Goal: Task Accomplishment & Management: Complete application form

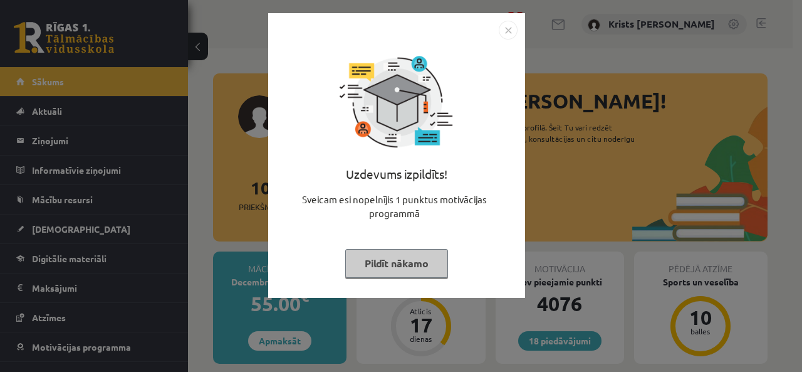
click at [381, 269] on button "Pildīt nākamo" at bounding box center [396, 263] width 103 height 29
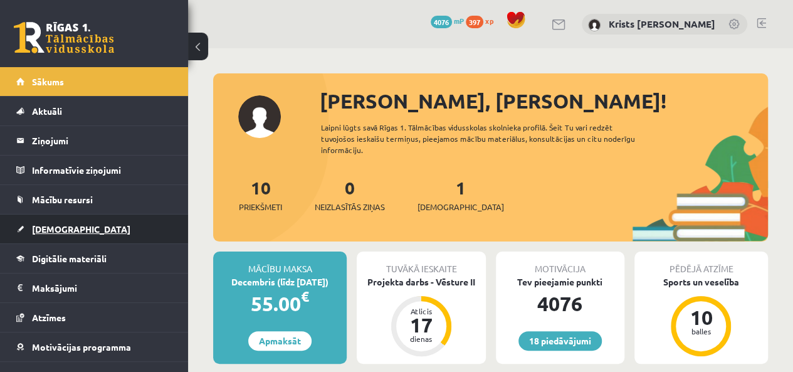
click at [33, 229] on span "[DEMOGRAPHIC_DATA]" at bounding box center [81, 228] width 98 height 11
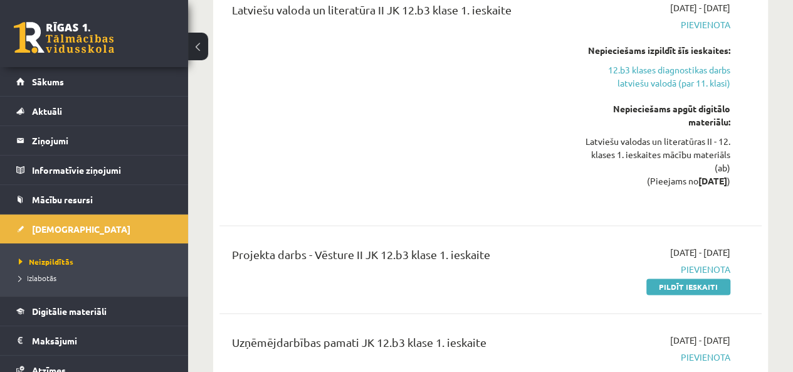
scroll to position [752, 0]
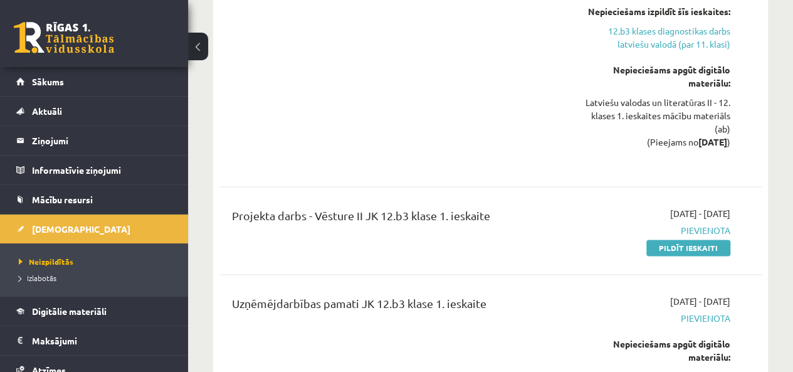
drag, startPoint x: 685, startPoint y: 232, endPoint x: 459, endPoint y: 62, distance: 283.0
click at [685, 239] on link "Pildīt ieskaiti" at bounding box center [688, 247] width 84 height 16
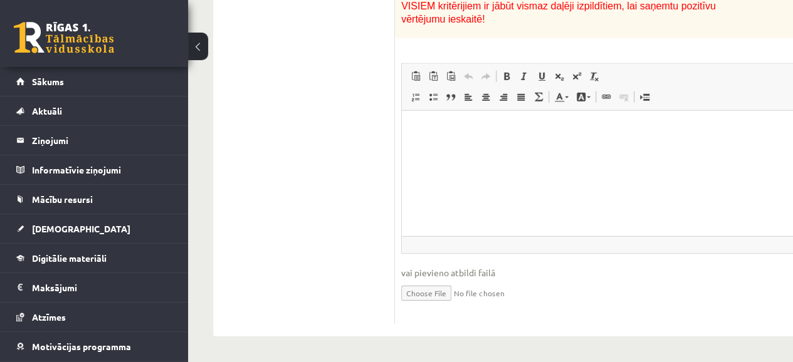
scroll to position [1881, 0]
click at [433, 139] on html at bounding box center [611, 129] width 418 height 38
click at [429, 305] on input "file" at bounding box center [610, 293] width 419 height 26
type input "**********"
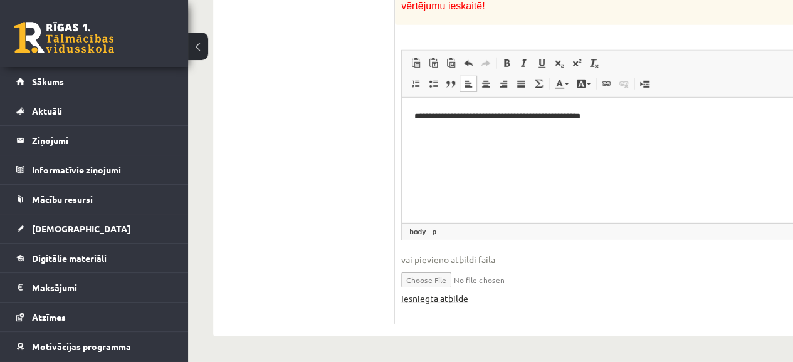
click at [409, 305] on link "Iesniegtā atbilde" at bounding box center [434, 298] width 67 height 13
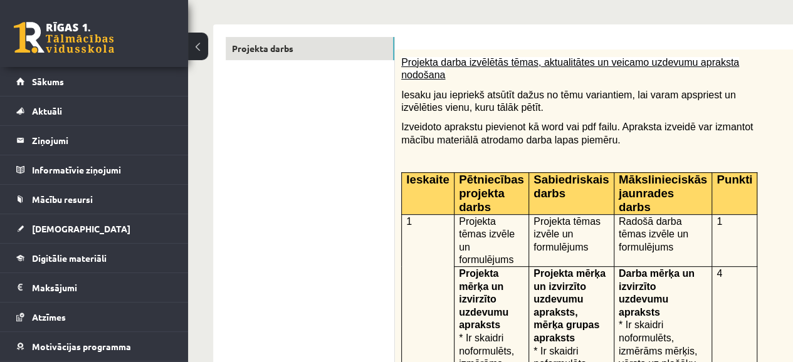
scroll to position [63, 0]
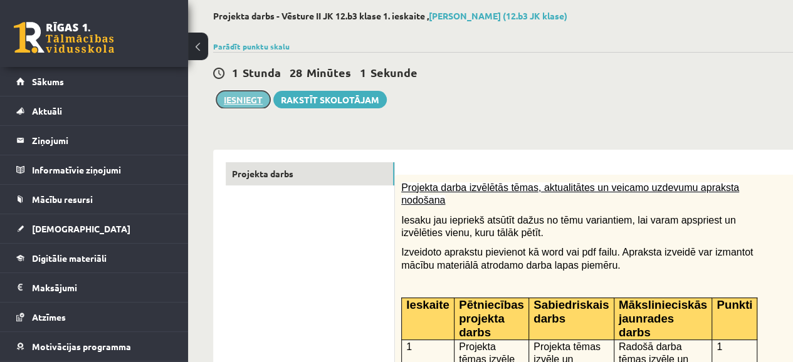
click at [237, 98] on button "Iesniegt" at bounding box center [243, 100] width 54 height 18
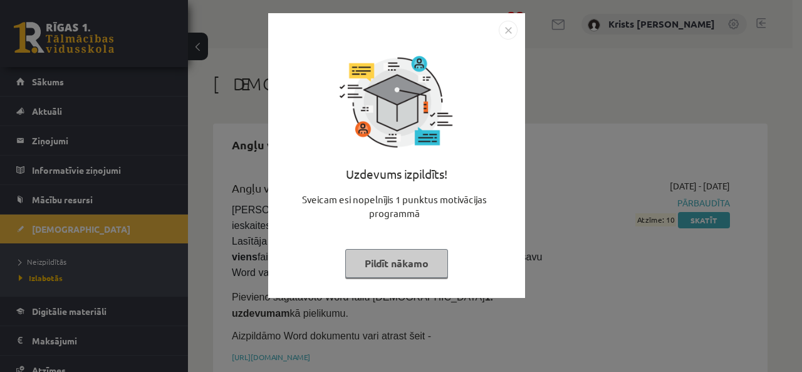
click at [381, 268] on button "Pildīt nākamo" at bounding box center [396, 263] width 103 height 29
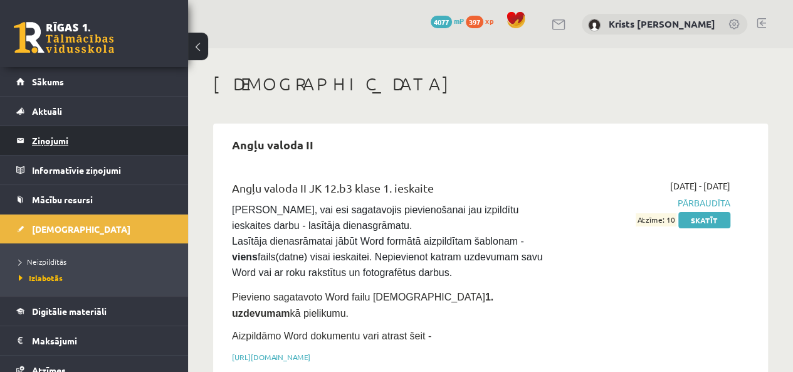
click at [53, 151] on legend "Ziņojumi 0" at bounding box center [102, 140] width 140 height 29
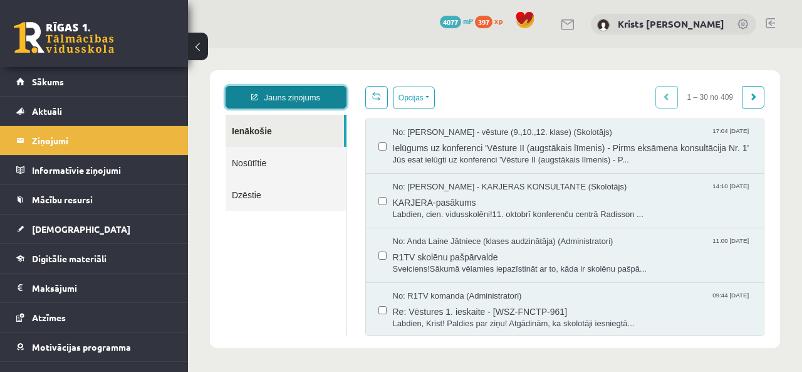
click at [307, 100] on link "Jauns ziņojums" at bounding box center [286, 97] width 121 height 23
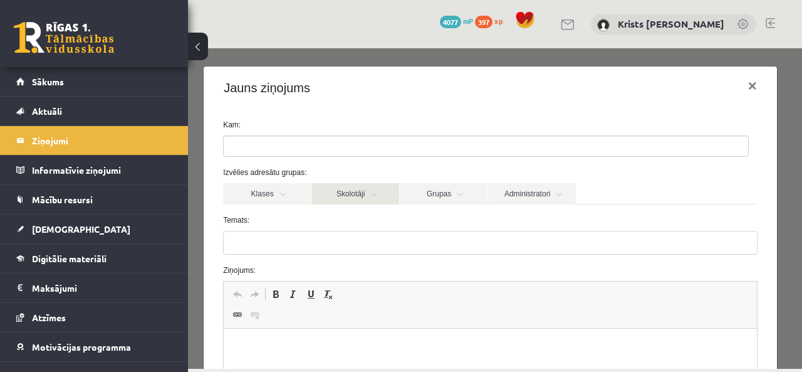
click at [379, 192] on link "Skolotāji" at bounding box center [356, 193] width 88 height 21
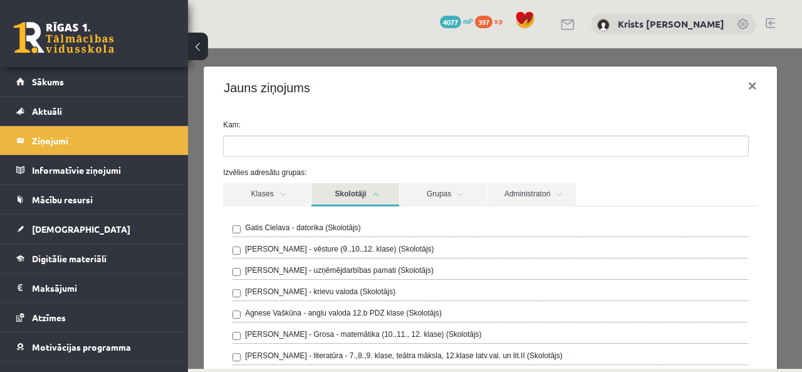
scroll to position [63, 0]
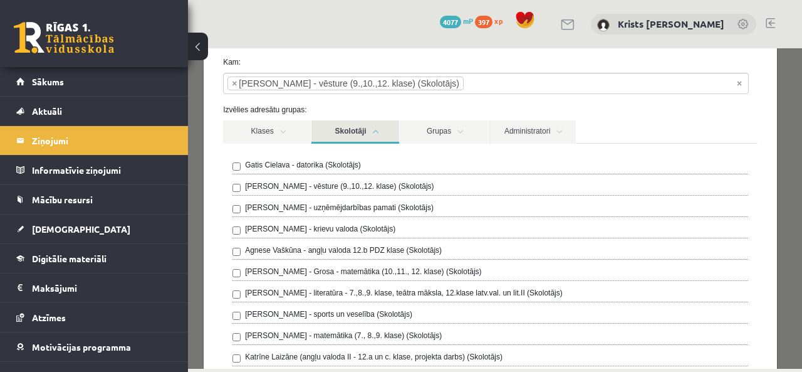
click at [382, 135] on link "Skolotāji" at bounding box center [356, 131] width 88 height 23
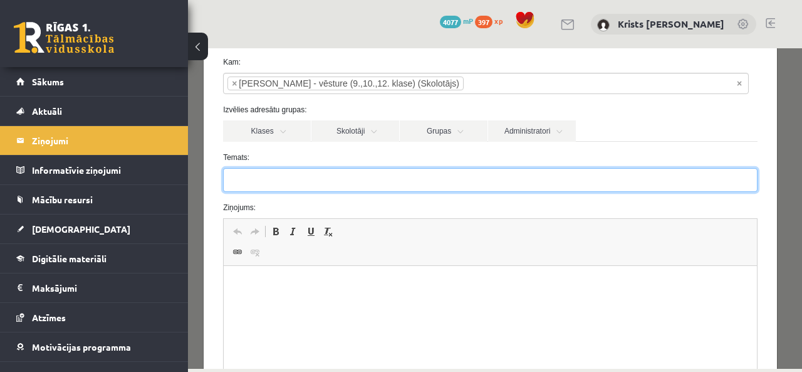
click at [293, 181] on input "Temats:" at bounding box center [490, 180] width 535 height 24
type input "**********"
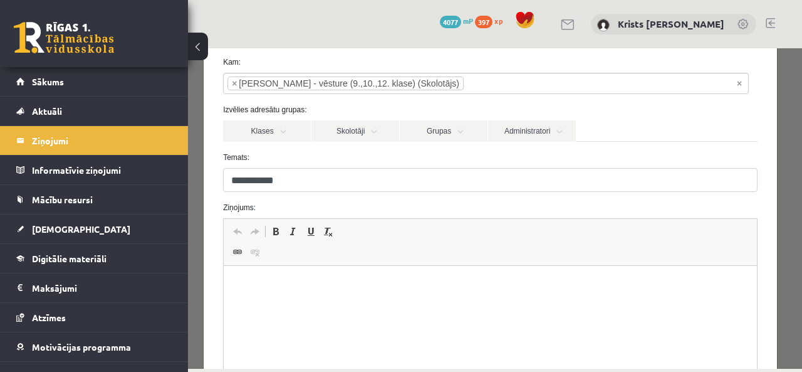
click at [238, 278] on p "Bagātinātā teksta redaktors, wiswyg-editor-47433869104580-1760515874-6" at bounding box center [490, 284] width 508 height 13
click at [350, 304] on p "**********" at bounding box center [486, 306] width 500 height 13
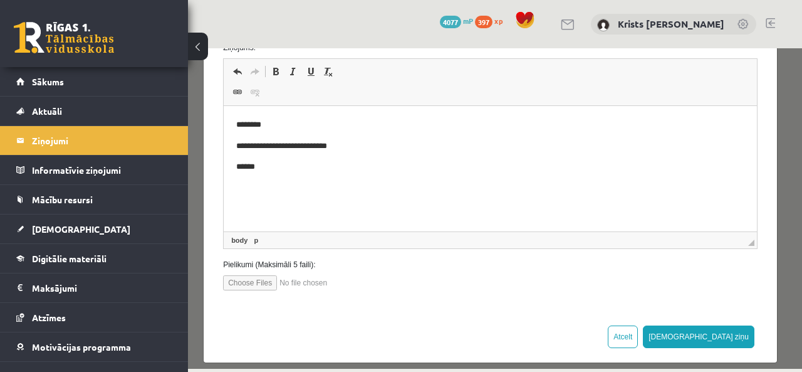
scroll to position [233, 0]
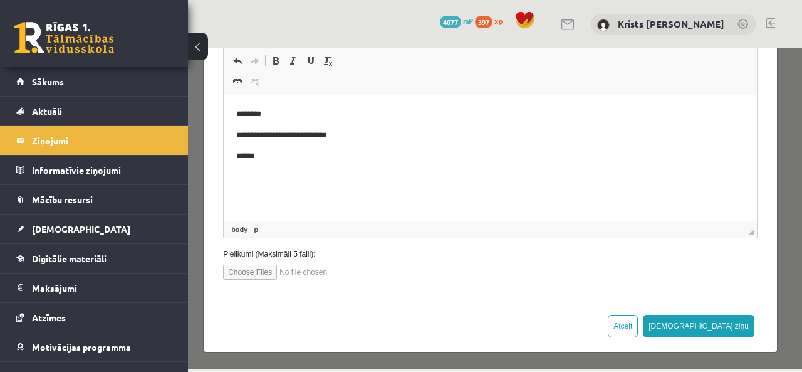
click at [256, 271] on input "file" at bounding box center [294, 272] width 142 height 15
type input "**********"
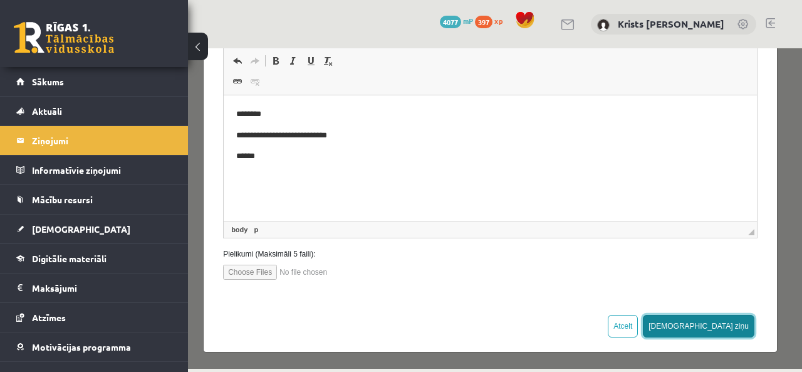
click at [713, 325] on button "Sūtīt ziņu" at bounding box center [699, 326] width 112 height 23
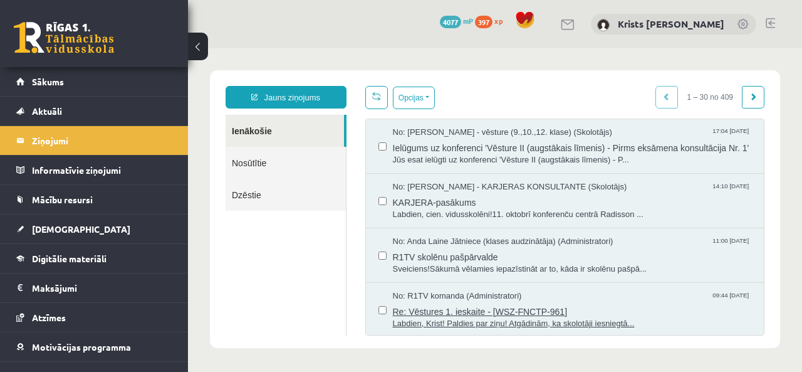
scroll to position [0, 0]
click at [258, 165] on link "Nosūtītie" at bounding box center [286, 163] width 120 height 32
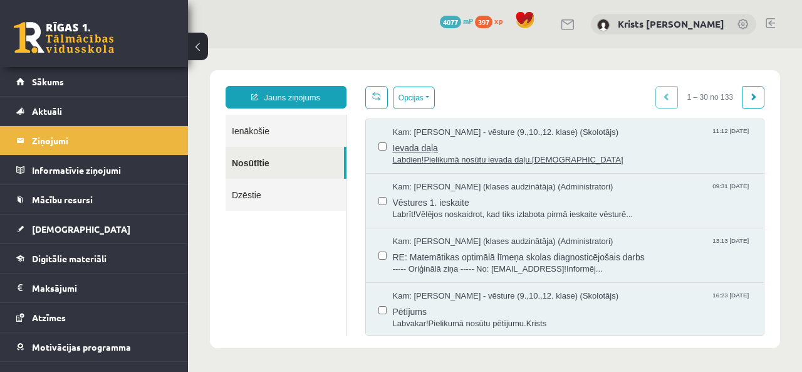
click at [438, 156] on span "Labdien!Pielikumā nosūtu ievada daļu.Krists" at bounding box center [572, 160] width 359 height 12
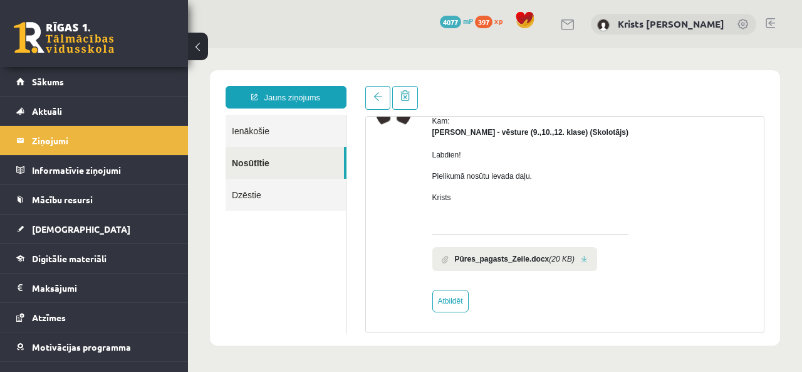
click at [581, 261] on link at bounding box center [584, 259] width 7 height 8
click at [379, 98] on span at bounding box center [378, 96] width 9 height 9
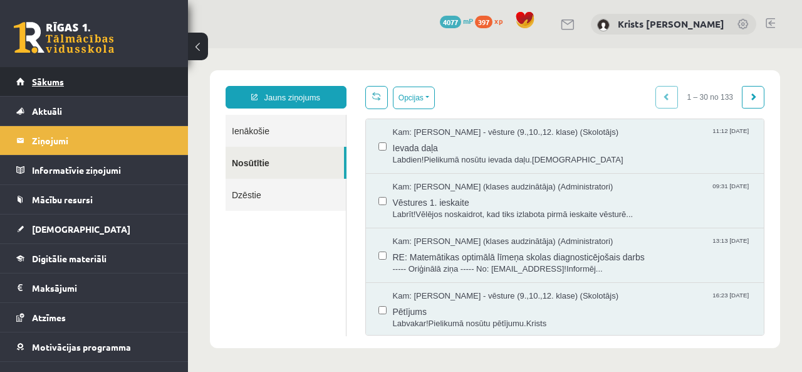
click at [103, 88] on link "Sākums" at bounding box center [94, 81] width 156 height 29
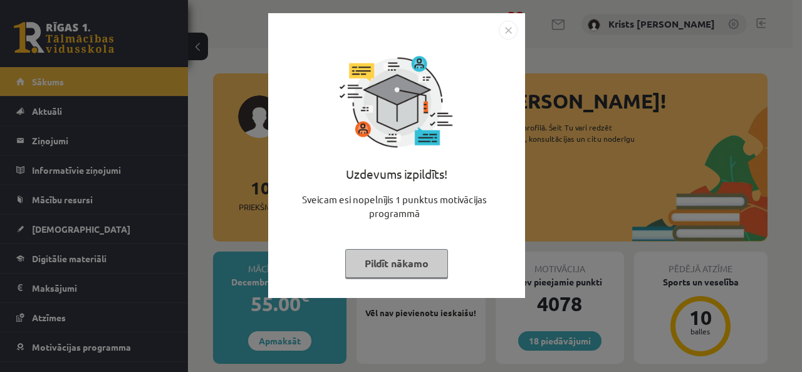
click at [388, 268] on button "Pildīt nākamo" at bounding box center [396, 263] width 103 height 29
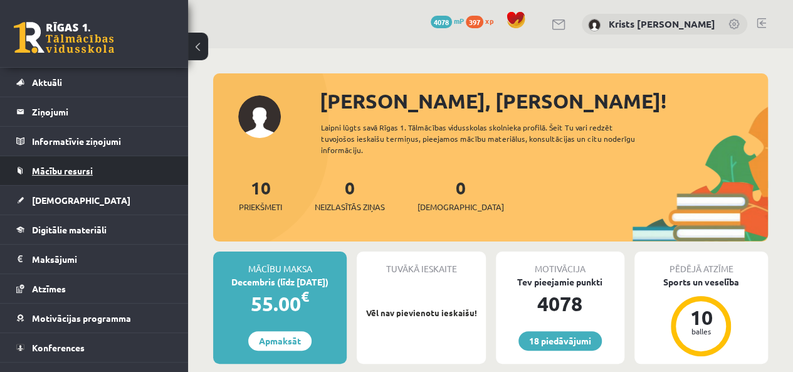
scroll to position [45, 0]
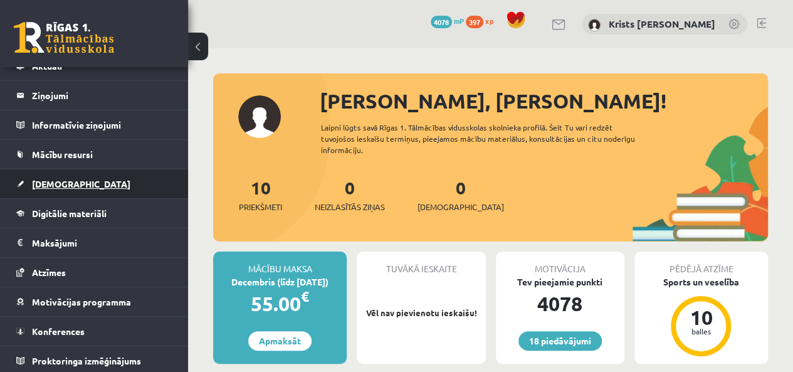
click at [78, 181] on link "[DEMOGRAPHIC_DATA]" at bounding box center [94, 183] width 156 height 29
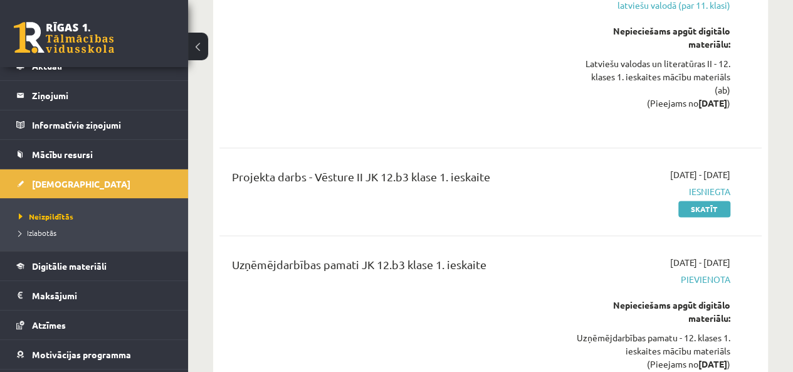
scroll to position [815, 0]
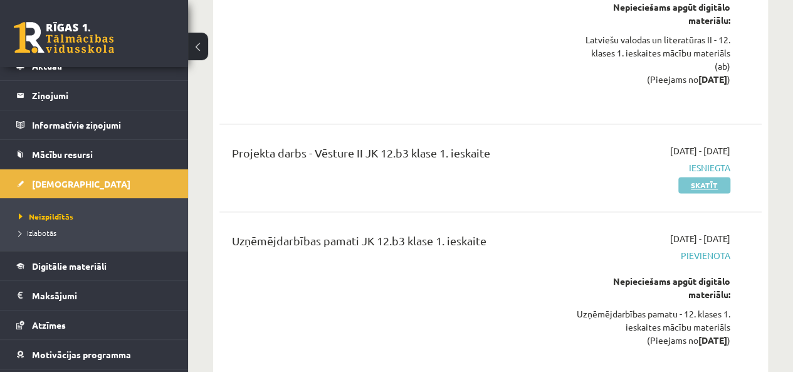
click at [691, 177] on link "Skatīt" at bounding box center [704, 185] width 52 height 16
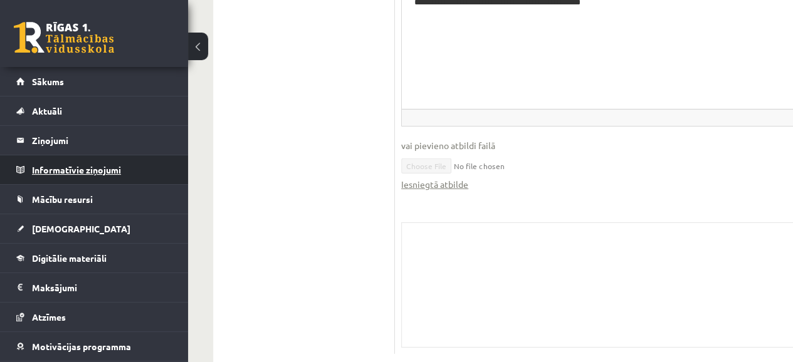
scroll to position [1881, 0]
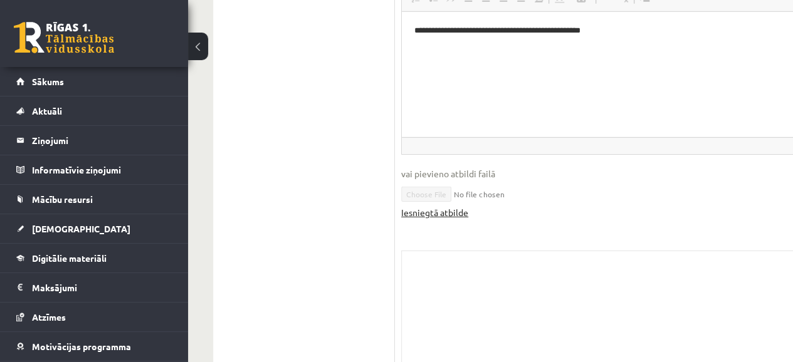
click at [444, 219] on link "Iesniegtā atbilde" at bounding box center [434, 212] width 67 height 13
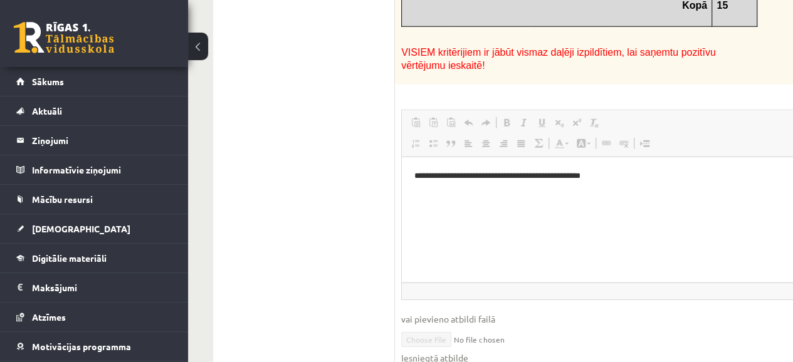
scroll to position [1693, 0]
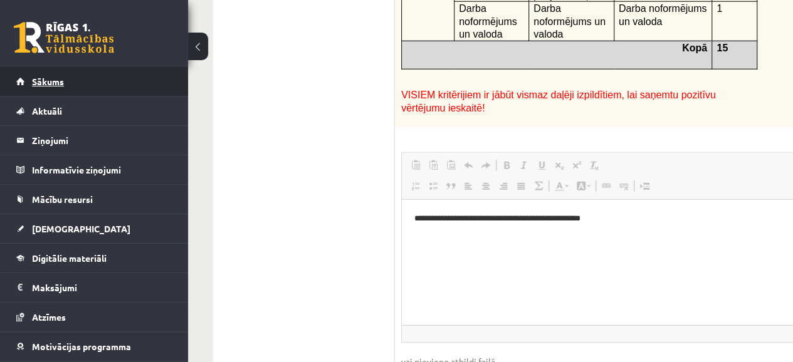
click at [61, 77] on span "Sākums" at bounding box center [48, 81] width 32 height 11
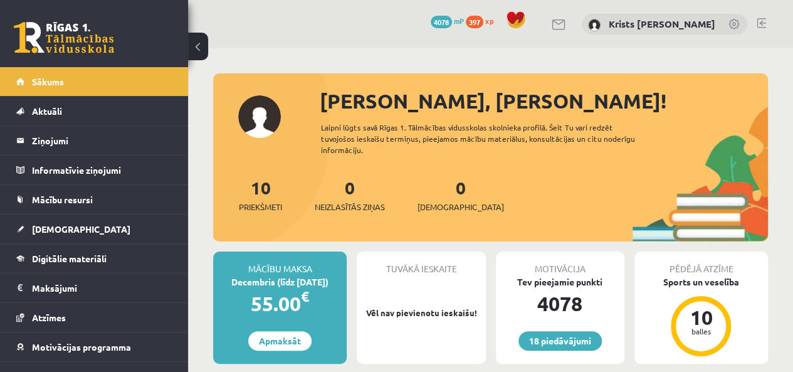
click at [762, 18] on link at bounding box center [761, 23] width 9 height 10
